Goal: Navigation & Orientation: Find specific page/section

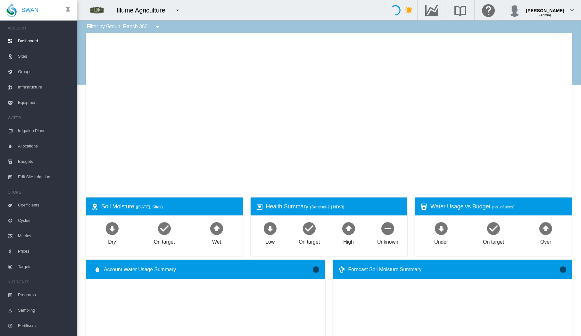
type input "**********"
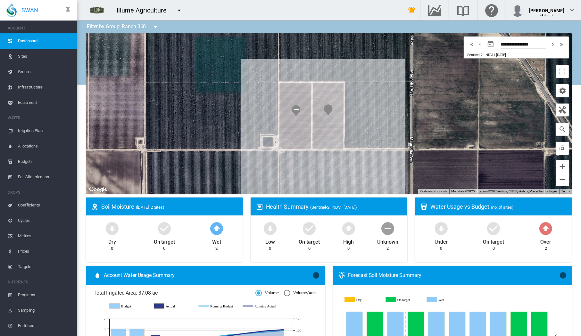
drag, startPoint x: 317, startPoint y: 124, endPoint x: 441, endPoint y: 118, distance: 123.7
click at [441, 118] on div at bounding box center [329, 113] width 486 height 160
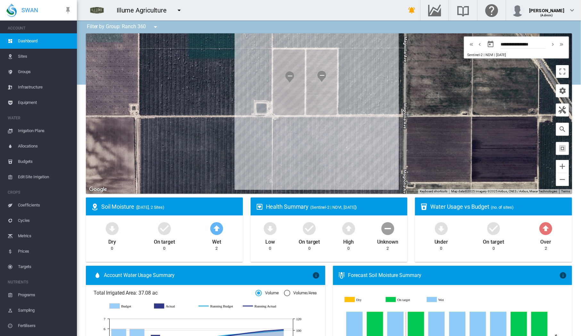
click at [183, 11] on button "button" at bounding box center [179, 10] width 13 height 13
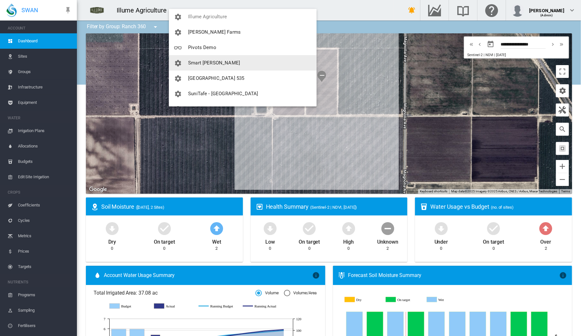
scroll to position [110, 0]
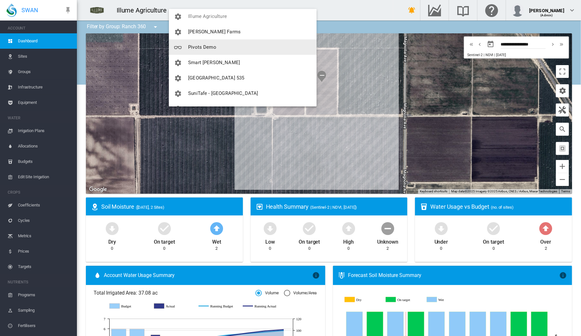
click at [202, 48] on span "Pivots Demo" at bounding box center [202, 47] width 28 height 6
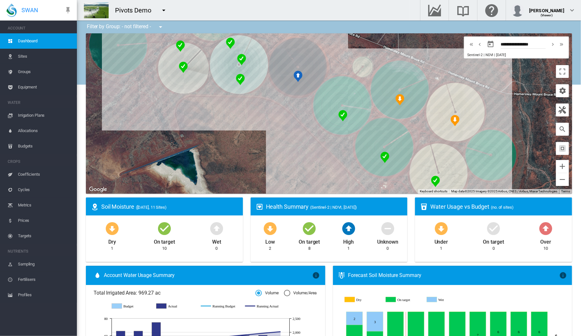
drag, startPoint x: 352, startPoint y: 135, endPoint x: 326, endPoint y: 143, distance: 27.1
click at [326, 143] on div at bounding box center [329, 113] width 486 height 160
click at [557, 78] on div at bounding box center [329, 113] width 486 height 160
click at [557, 71] on button "Toggle fullscreen view" at bounding box center [562, 71] width 13 height 13
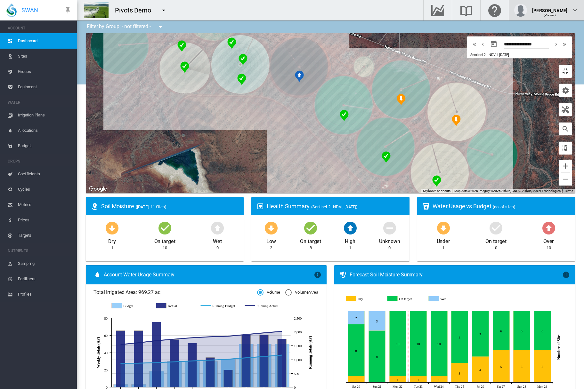
drag, startPoint x: 573, startPoint y: 38, endPoint x: 571, endPoint y: 6, distance: 31.7
click at [572, 65] on button "Toggle fullscreen view" at bounding box center [565, 71] width 13 height 13
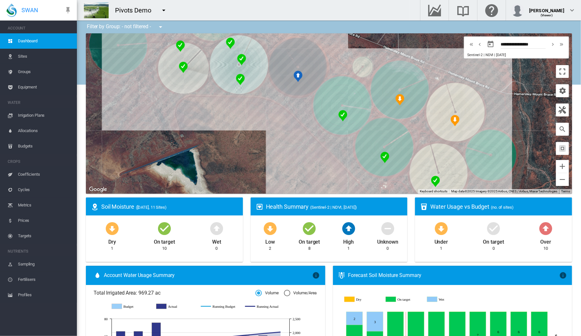
click at [556, 76] on button "Toggle fullscreen view" at bounding box center [562, 71] width 13 height 13
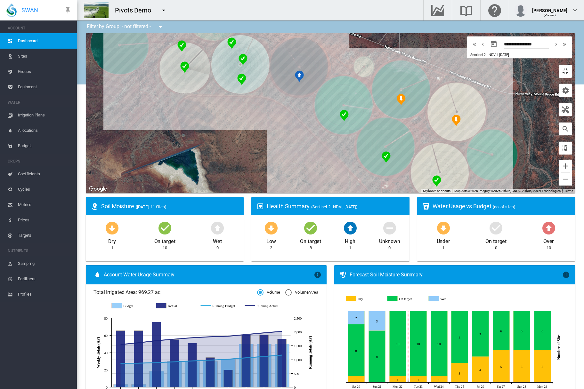
click at [572, 65] on button "Toggle fullscreen view" at bounding box center [565, 71] width 13 height 13
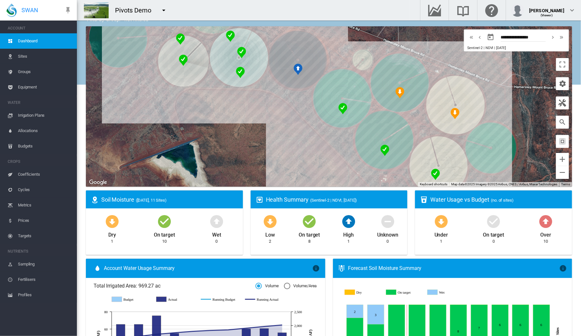
scroll to position [0, 0]
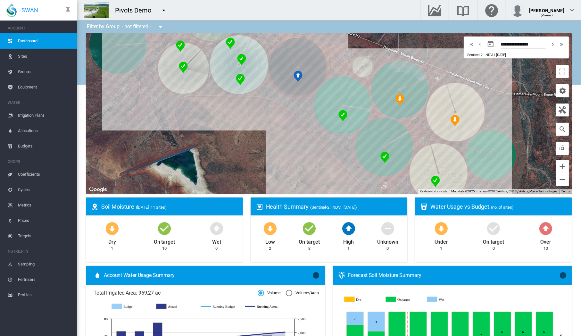
click at [163, 10] on md-icon "icon-menu-down" at bounding box center [164, 10] width 8 height 8
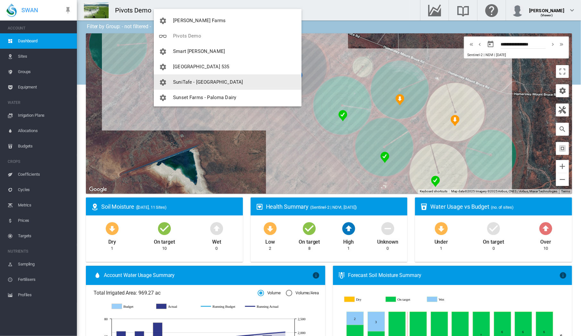
scroll to position [122, 0]
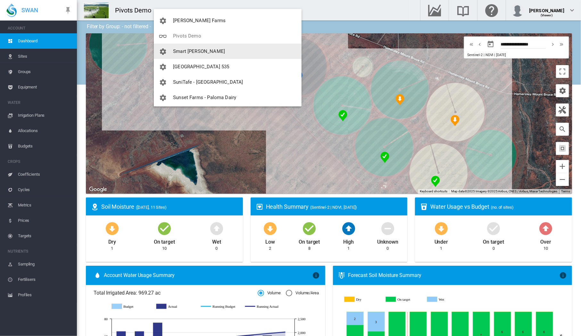
click at [189, 51] on span "Smart [PERSON_NAME]" at bounding box center [199, 51] width 52 height 6
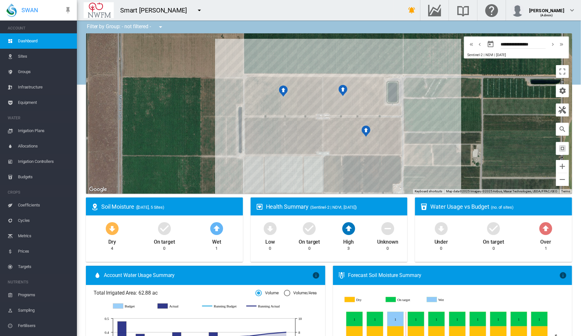
drag, startPoint x: 491, startPoint y: 126, endPoint x: 442, endPoint y: 132, distance: 49.9
click at [442, 132] on div at bounding box center [329, 113] width 486 height 160
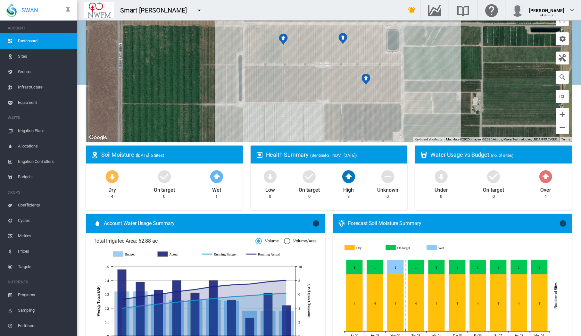
scroll to position [53, 0]
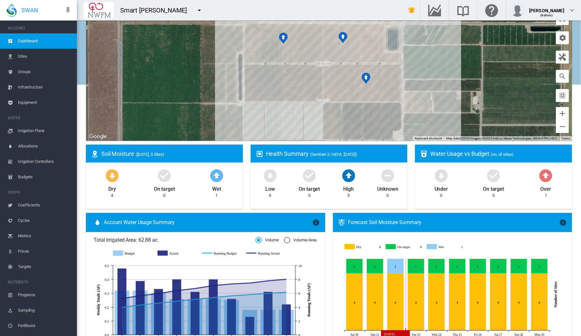
click at [392, 305] on icon "Dry Sep 22, 2025 4" at bounding box center [395, 301] width 16 height 57
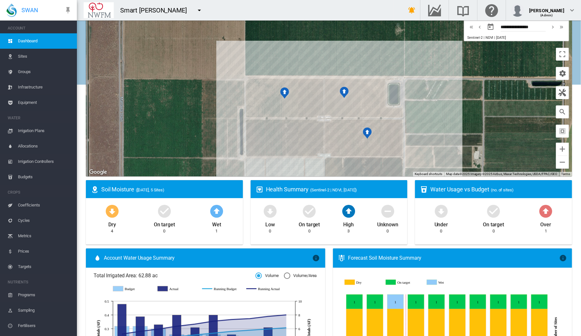
scroll to position [0, 0]
